Goal: Task Accomplishment & Management: Use online tool/utility

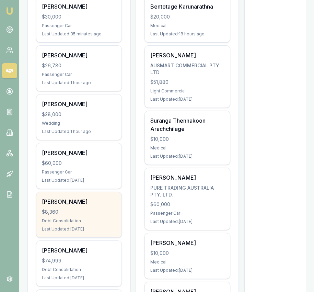
scroll to position [163, 0]
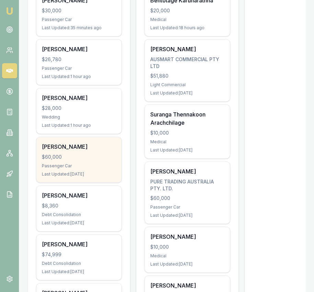
click at [89, 164] on div "Passenger Car" at bounding box center [79, 165] width 74 height 5
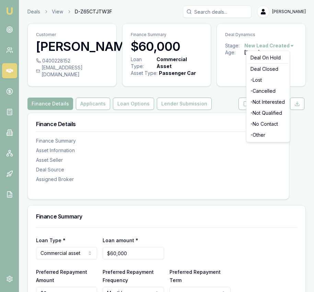
click at [274, 49] on html "Emu Broker Deals View D-Z65CTJTW3F Eujin Ooi Toggle Menu Customer Ashley Locke …" at bounding box center [157, 146] width 314 height 292
click at [274, 102] on div "- Not Interested" at bounding box center [268, 101] width 40 height 11
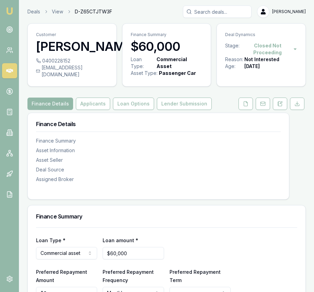
click at [9, 10] on img at bounding box center [9, 11] width 8 height 8
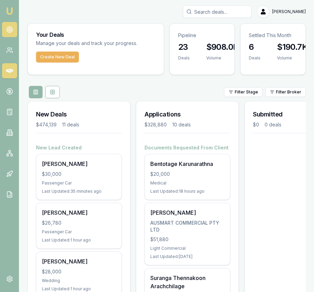
click at [8, 28] on circle at bounding box center [9, 29] width 3 height 3
